Goal: Task Accomplishment & Management: Use online tool/utility

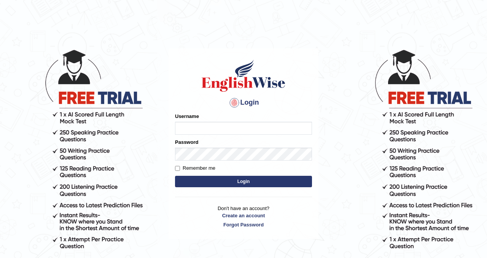
type input "Chetna09"
click at [208, 175] on form "Please fix the following errors: Username Chetna09 Password Remember me Login" at bounding box center [243, 151] width 137 height 76
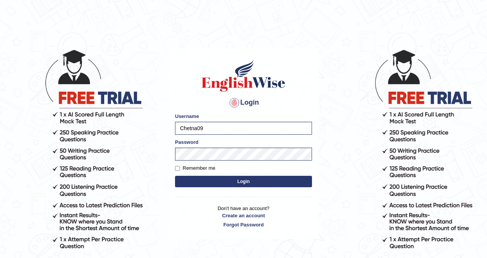
click at [206, 181] on button "Login" at bounding box center [243, 181] width 137 height 11
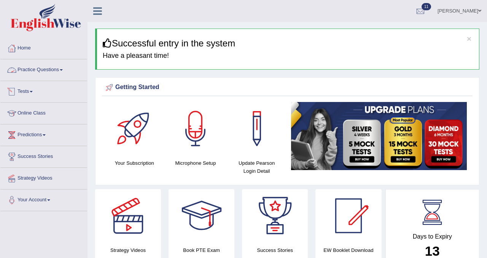
click at [38, 67] on link "Practice Questions" at bounding box center [43, 68] width 87 height 19
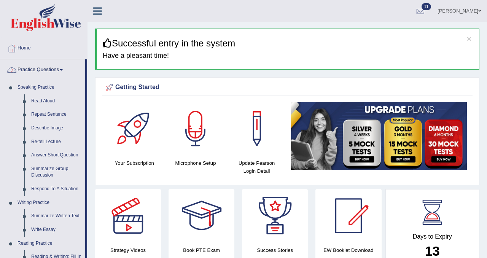
click at [44, 67] on link "Practice Questions" at bounding box center [42, 68] width 85 height 19
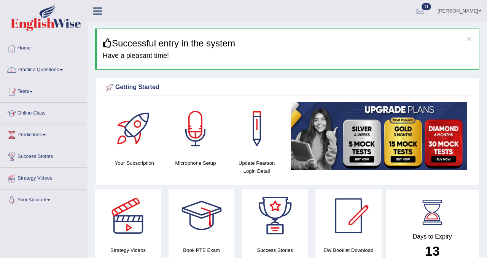
click at [27, 94] on link "Tests" at bounding box center [43, 90] width 87 height 19
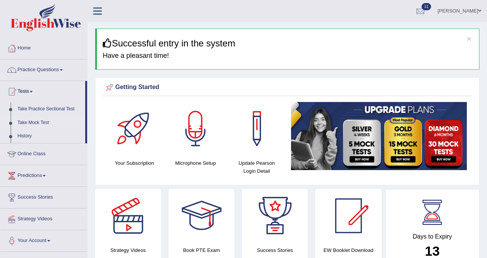
click at [31, 123] on link "Take Mock Test" at bounding box center [49, 123] width 71 height 14
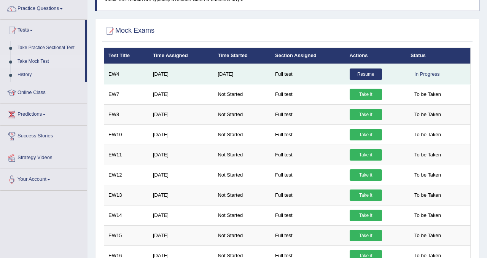
scroll to position [63, 0]
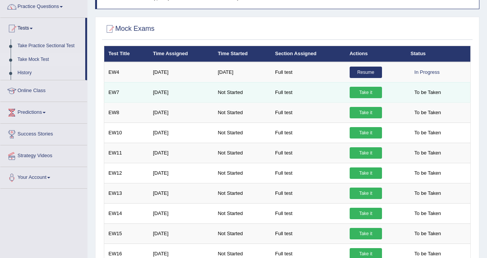
click at [360, 93] on link "Take it" at bounding box center [365, 92] width 32 height 11
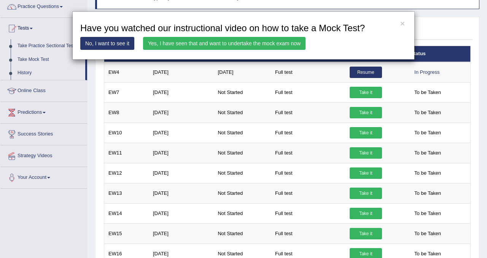
click at [274, 46] on link "Yes, I have seen that and want to undertake the mock exam now" at bounding box center [224, 43] width 162 height 13
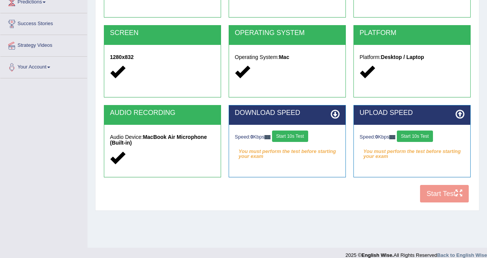
scroll to position [141, 0]
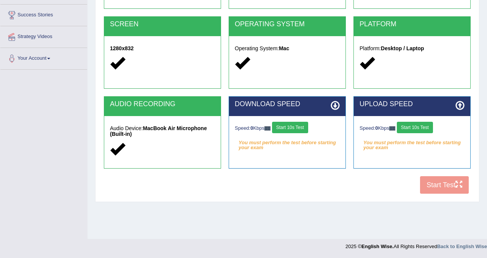
click at [294, 122] on button "Start 10s Test" at bounding box center [290, 127] width 36 height 11
click at [412, 131] on button "Start 10s Test" at bounding box center [415, 127] width 36 height 11
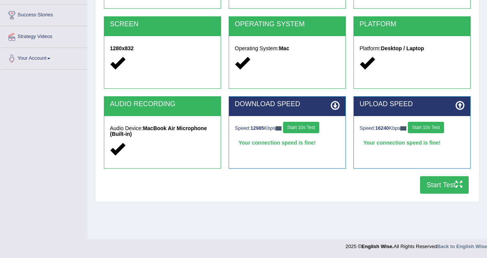
click at [437, 183] on button "Start Test" at bounding box center [444, 184] width 49 height 17
click at [444, 184] on button "Start Test" at bounding box center [444, 184] width 49 height 17
